Goal: Information Seeking & Learning: Learn about a topic

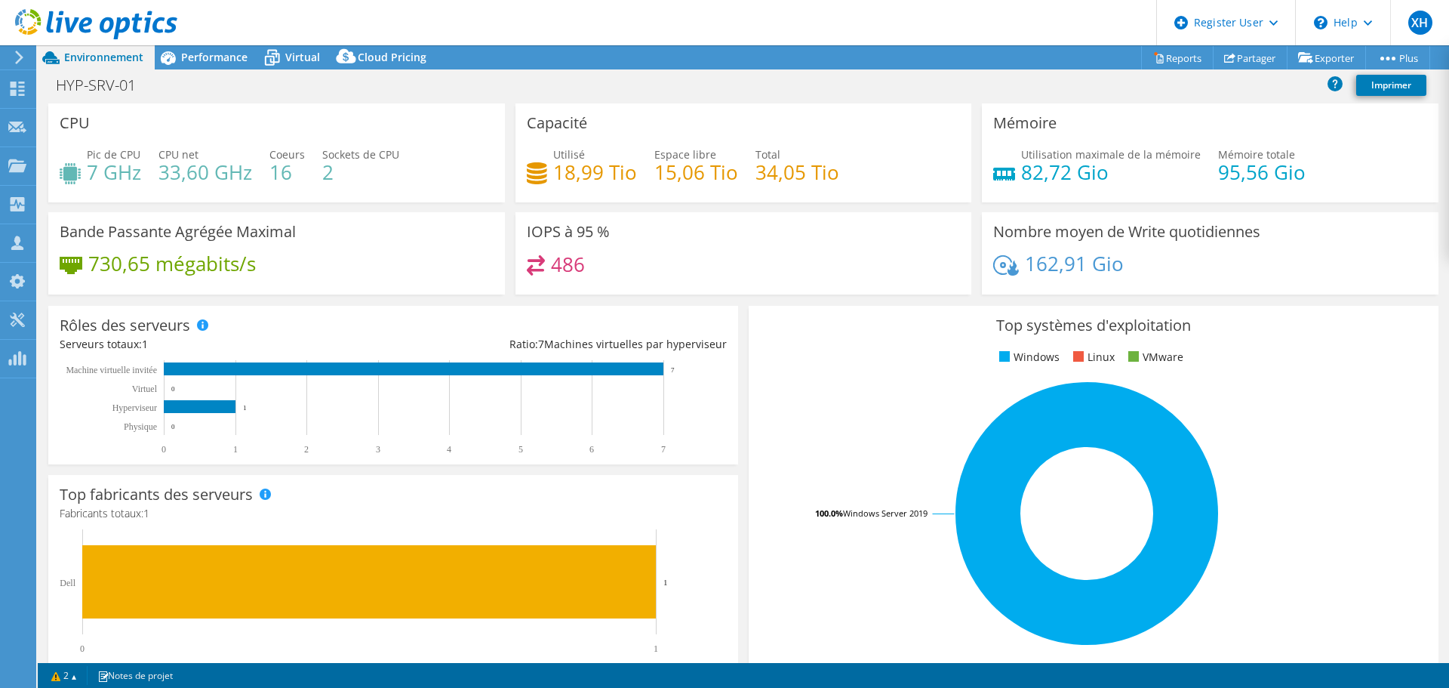
select select "USD"
click at [219, 55] on span "Performance" at bounding box center [214, 57] width 66 height 14
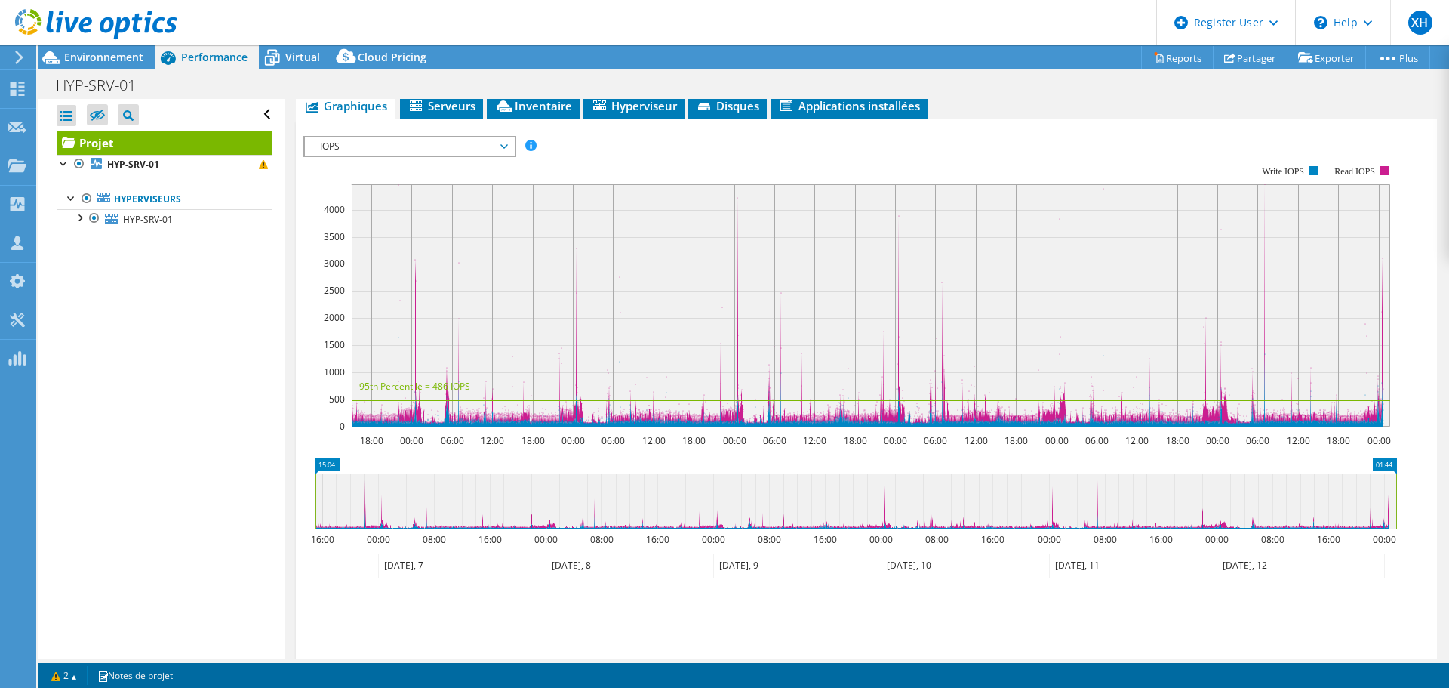
scroll to position [226, 0]
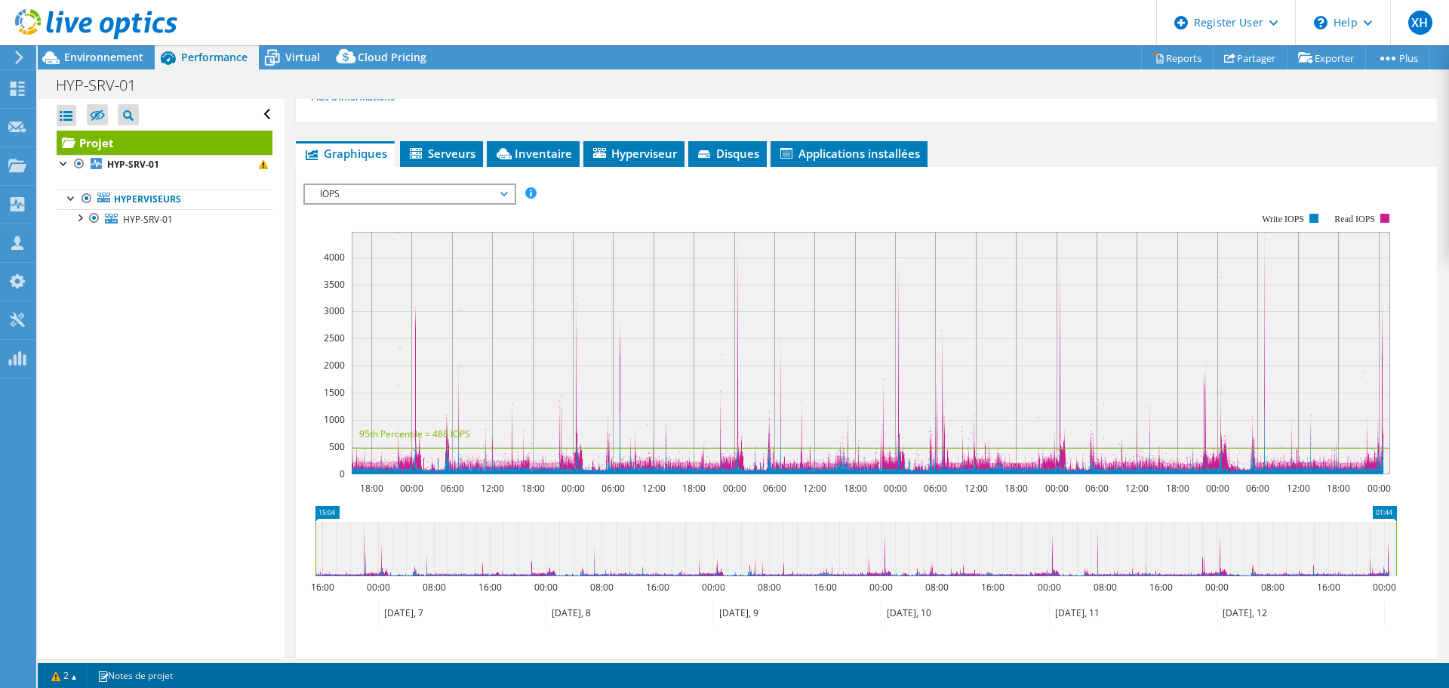
click at [377, 194] on span "IOPS" at bounding box center [410, 194] width 194 height 18
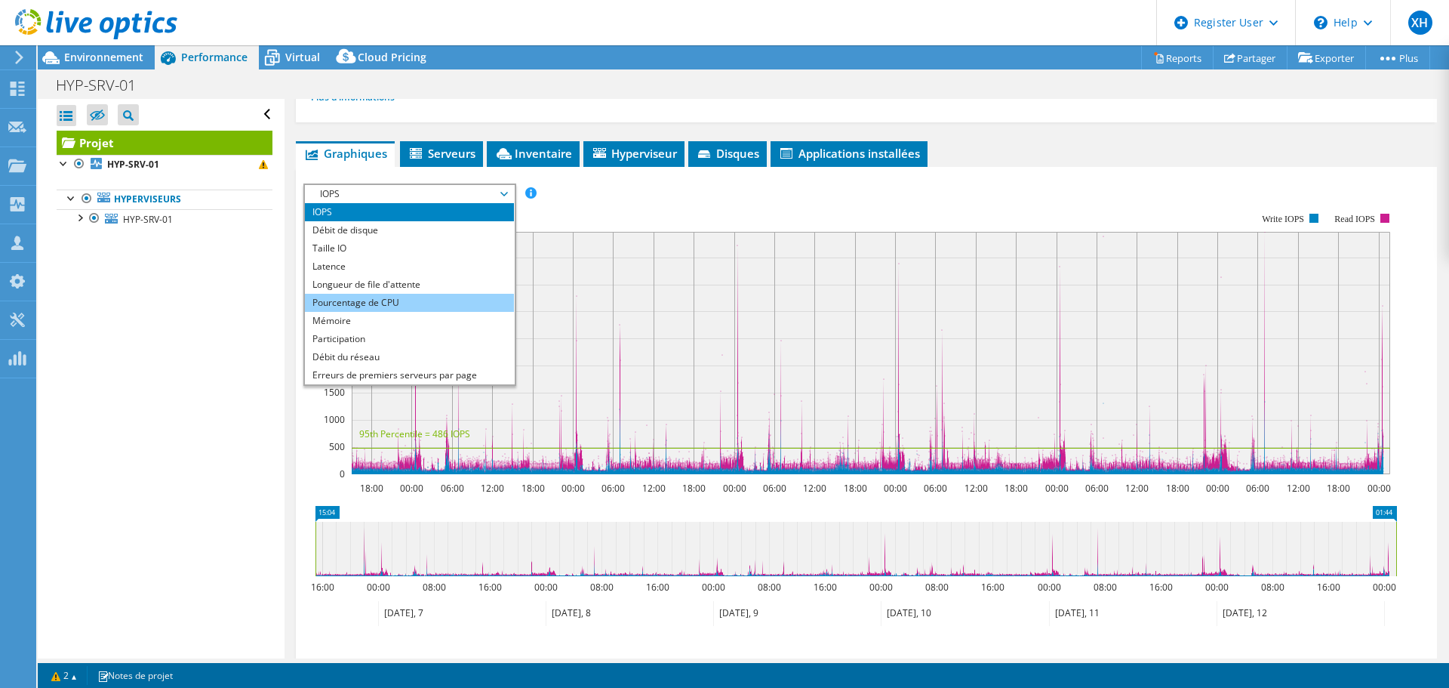
click at [365, 306] on li "Pourcentage de CPU" at bounding box center [409, 303] width 209 height 18
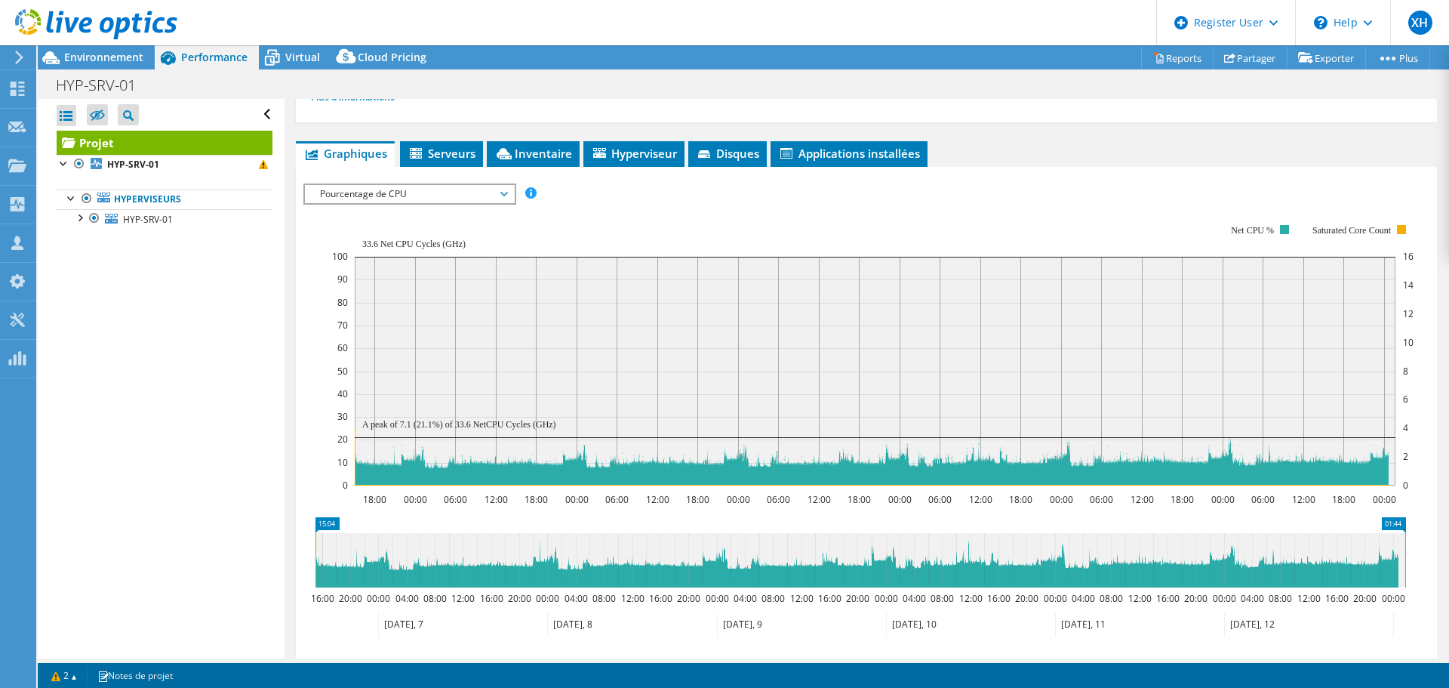
click at [386, 199] on span "Pourcentage de CPU" at bounding box center [410, 194] width 194 height 18
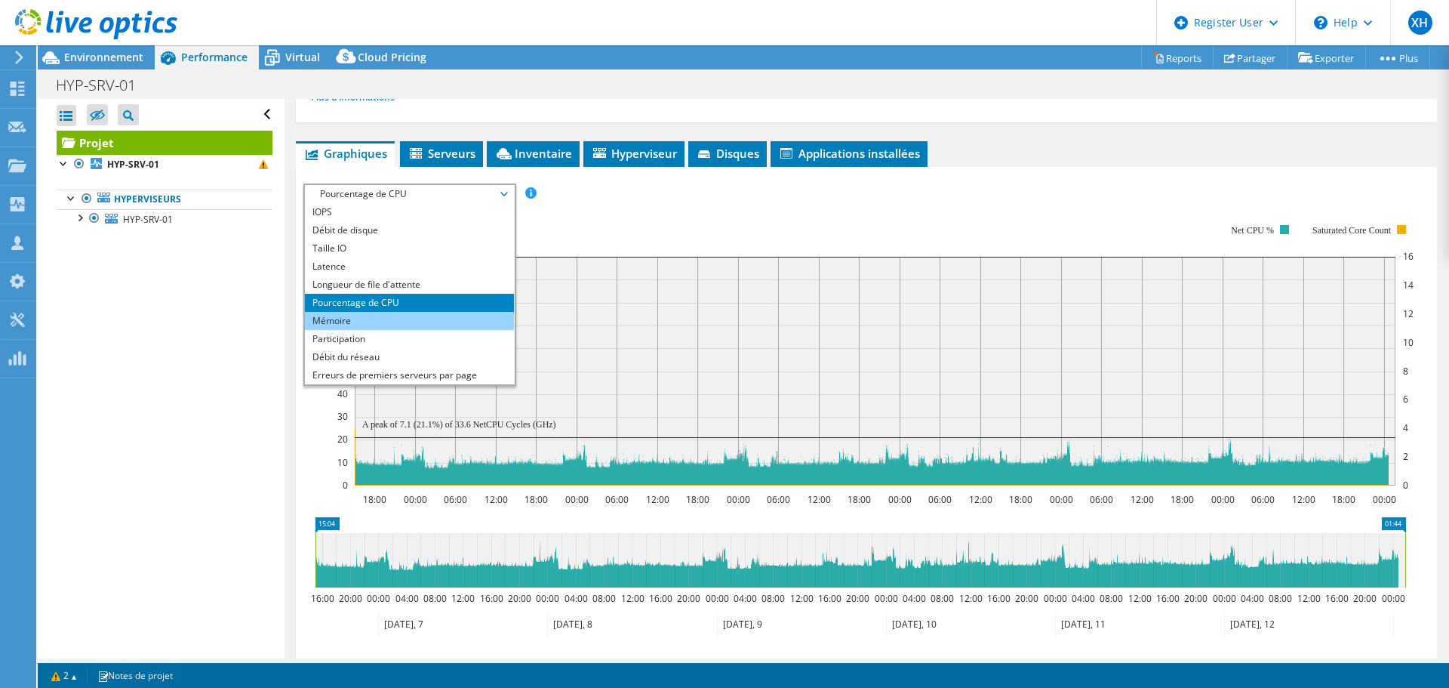
click at [366, 322] on li "Mémoire" at bounding box center [409, 321] width 209 height 18
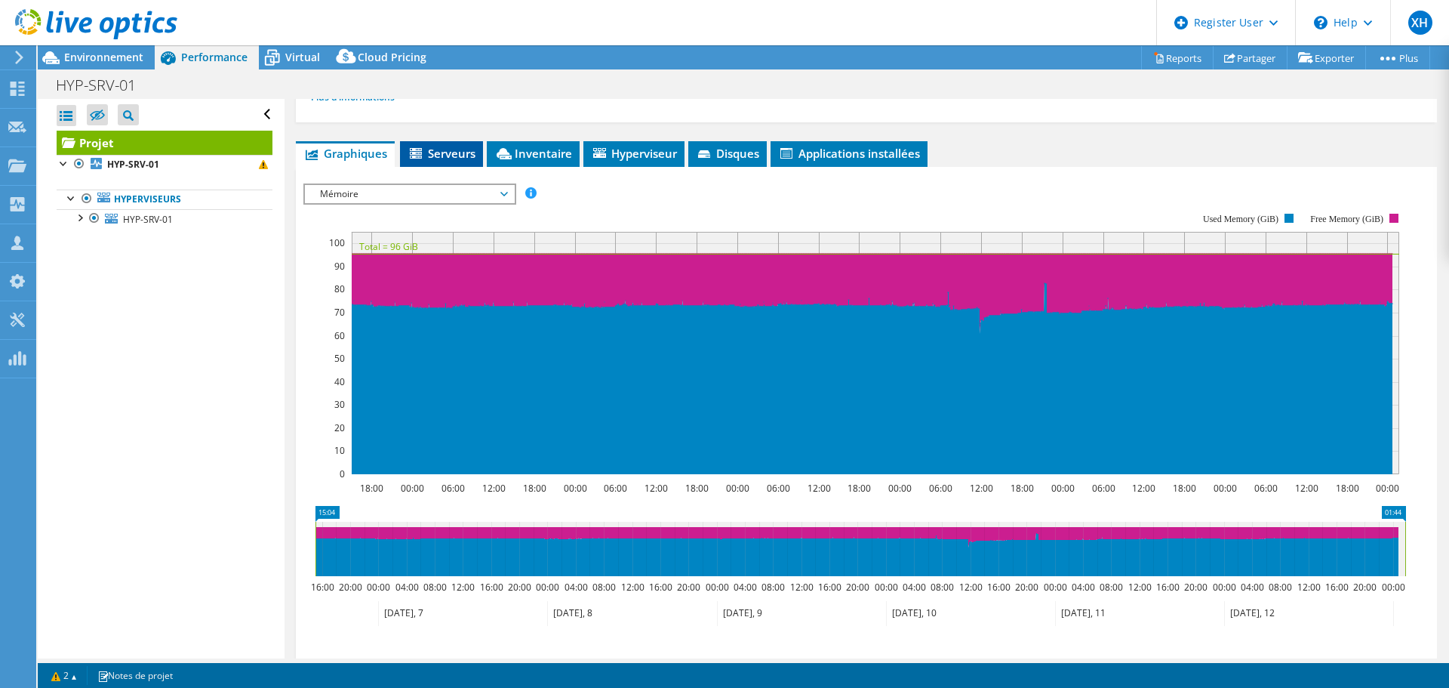
click at [438, 165] on li "Serveurs" at bounding box center [441, 154] width 83 height 26
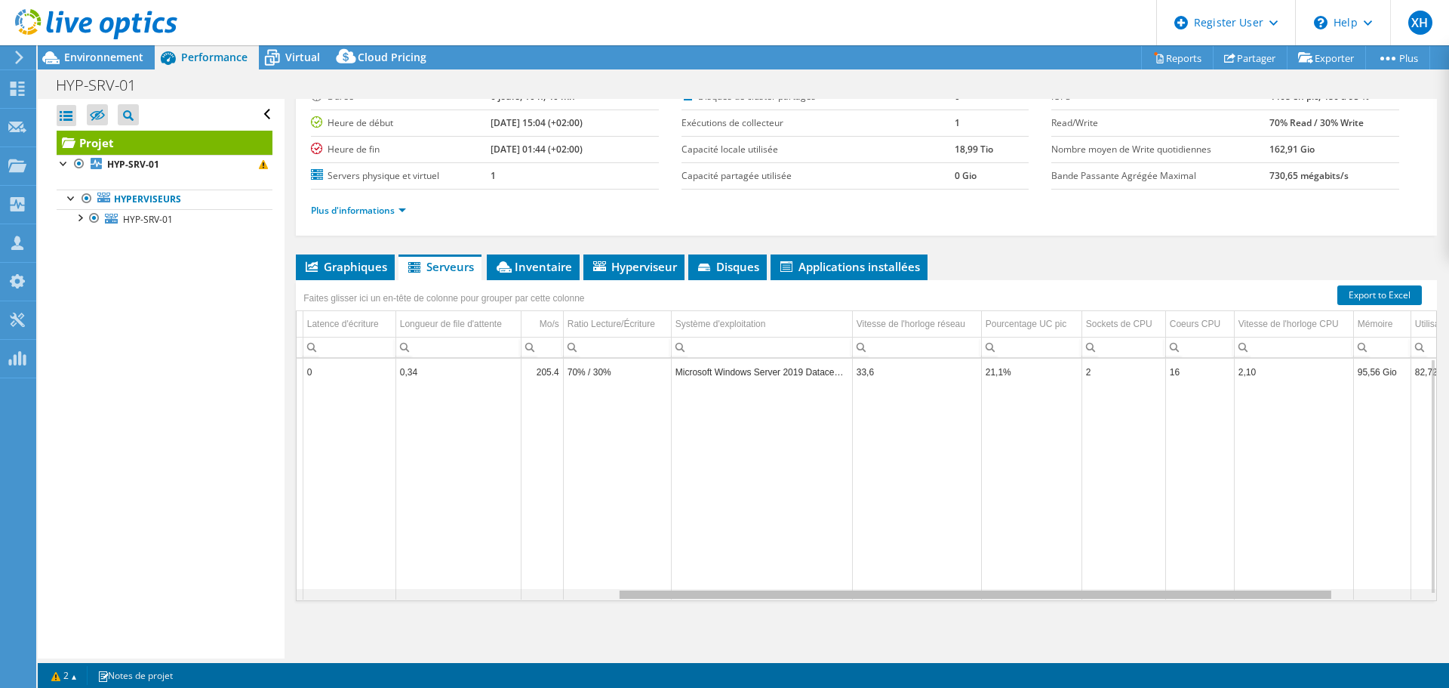
scroll to position [0, 508]
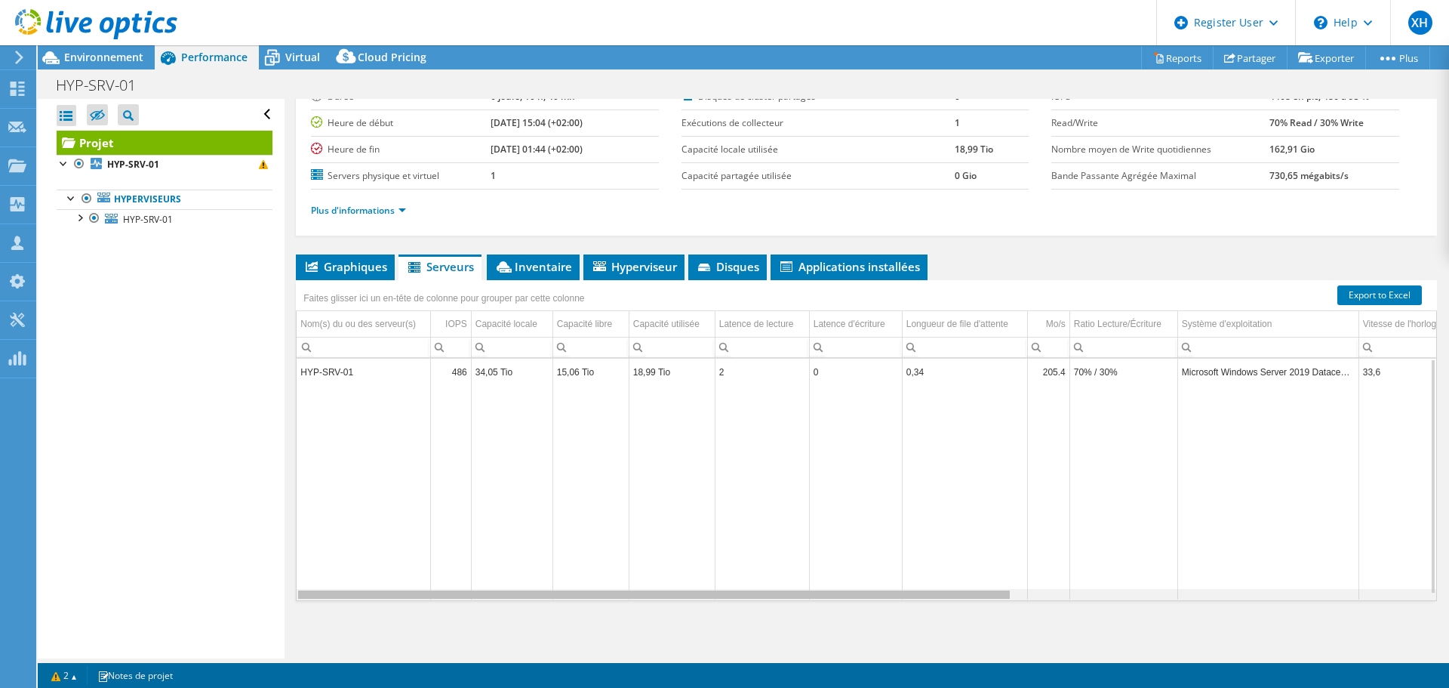
drag, startPoint x: 899, startPoint y: 596, endPoint x: 822, endPoint y: 595, distance: 77.0
click at [822, 595] on body "XH Utilisateur Dell Xavier Higuero Xavier.Higuero@dell.com Dell My Profile Log …" at bounding box center [724, 344] width 1449 height 688
click at [554, 262] on span "Inventaire" at bounding box center [533, 266] width 78 height 15
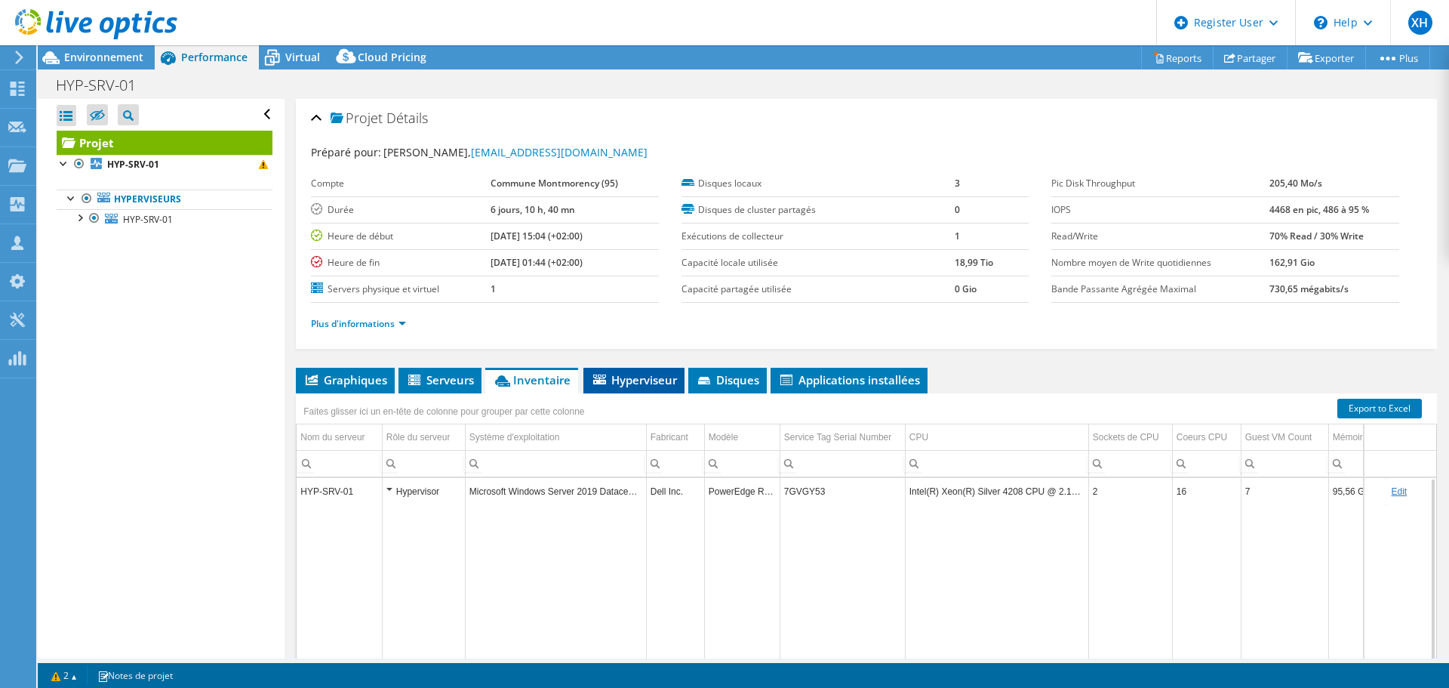
click at [675, 371] on li "Hyperviseur" at bounding box center [633, 381] width 101 height 26
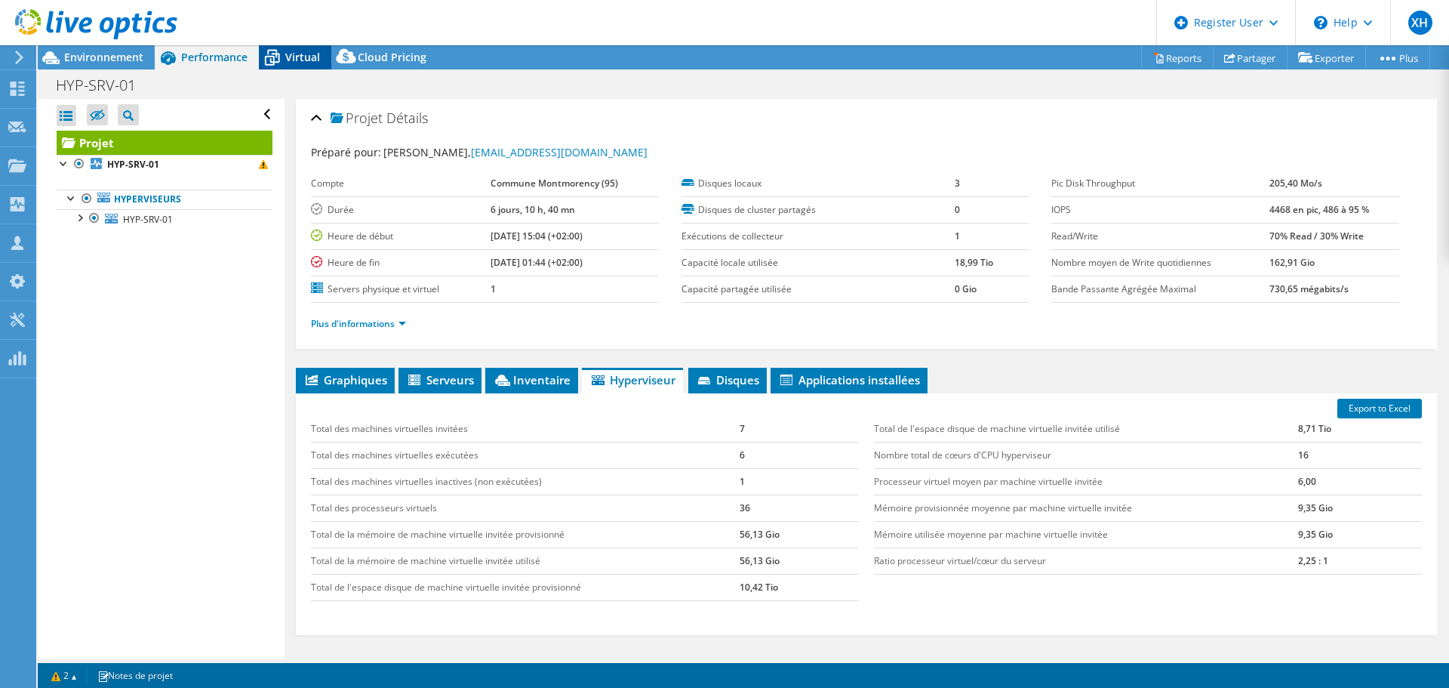
click at [279, 49] on icon at bounding box center [272, 58] width 26 height 26
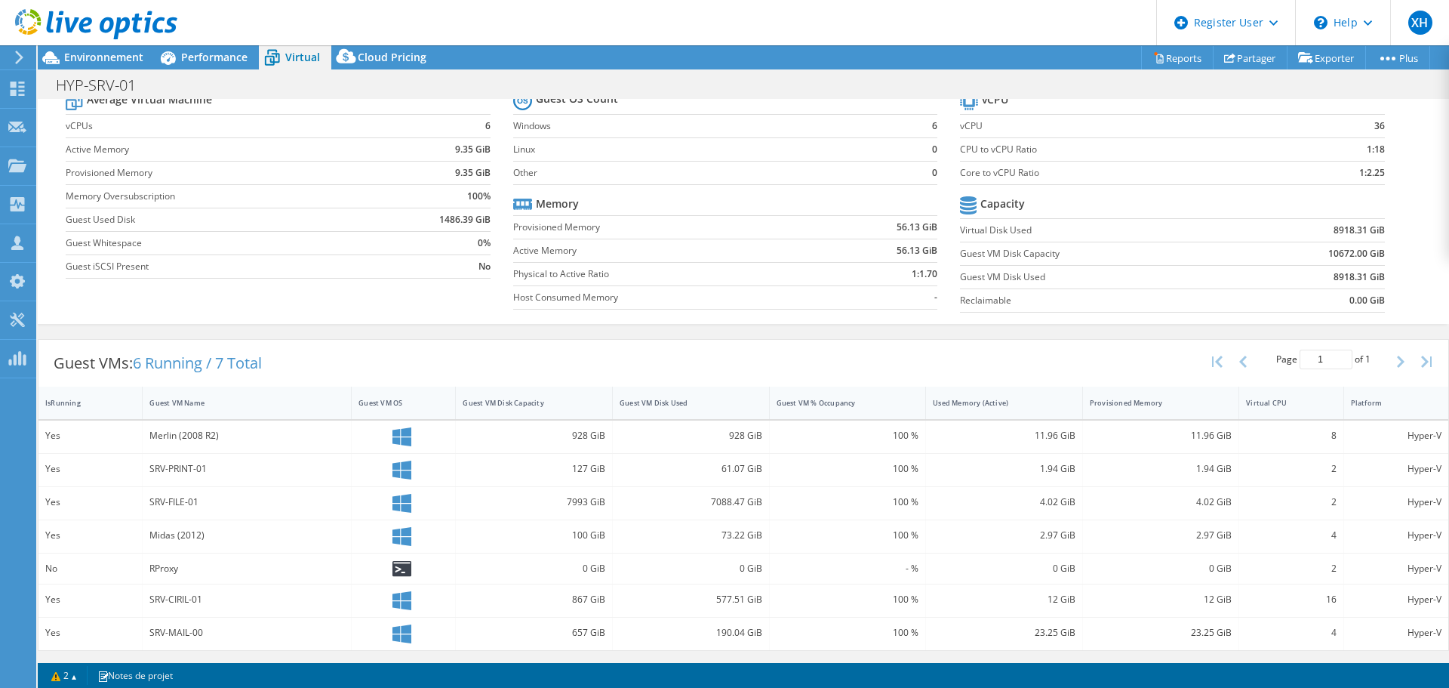
scroll to position [0, 0]
